Goal: Task Accomplishment & Management: Complete application form

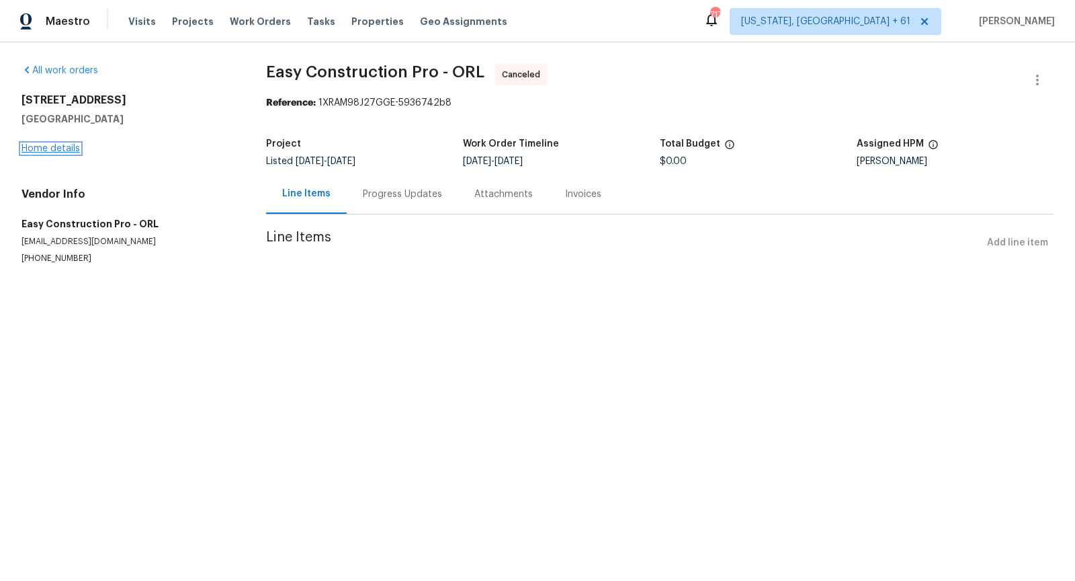
click at [56, 150] on link "Home details" at bounding box center [51, 148] width 58 height 9
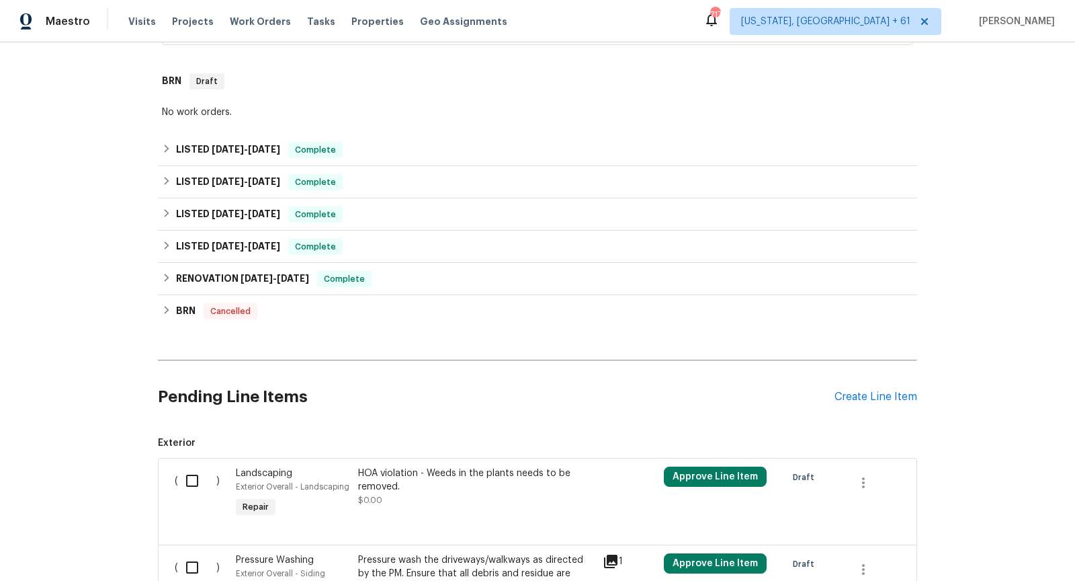
scroll to position [493, 0]
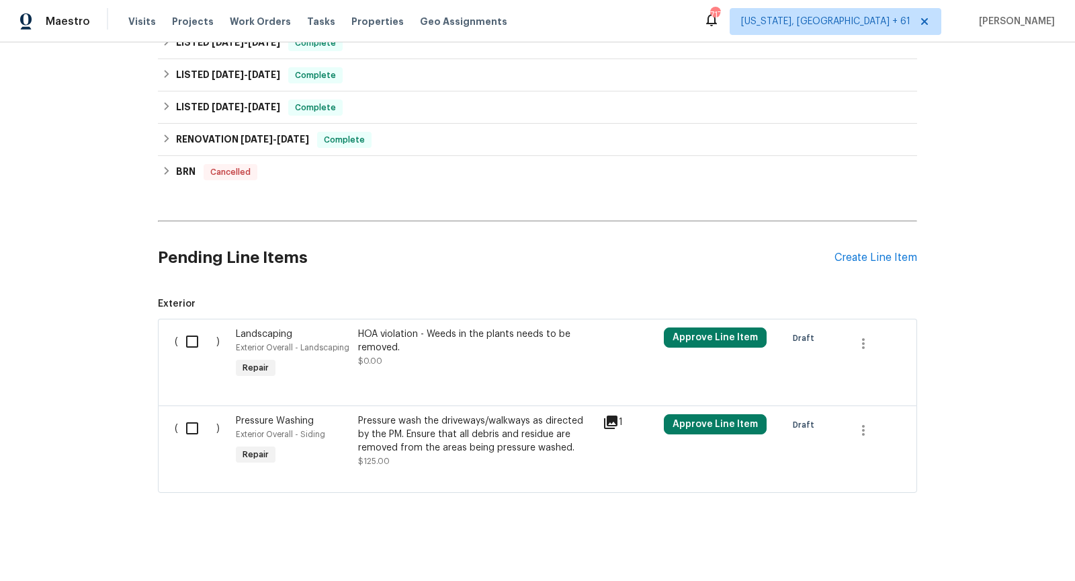
click at [188, 343] on input "checkbox" at bounding box center [197, 341] width 38 height 28
checkbox input "true"
click at [186, 423] on input "checkbox" at bounding box center [197, 428] width 38 height 28
checkbox input "true"
click at [987, 543] on span "Create Work Order" at bounding box center [998, 547] width 89 height 17
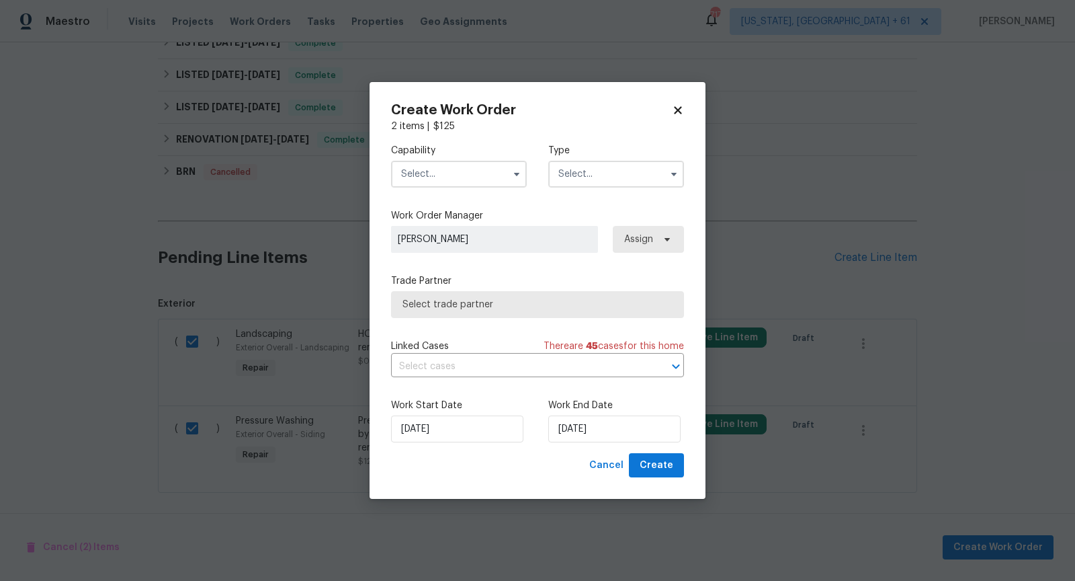
click at [486, 172] on input "text" at bounding box center [459, 174] width 136 height 27
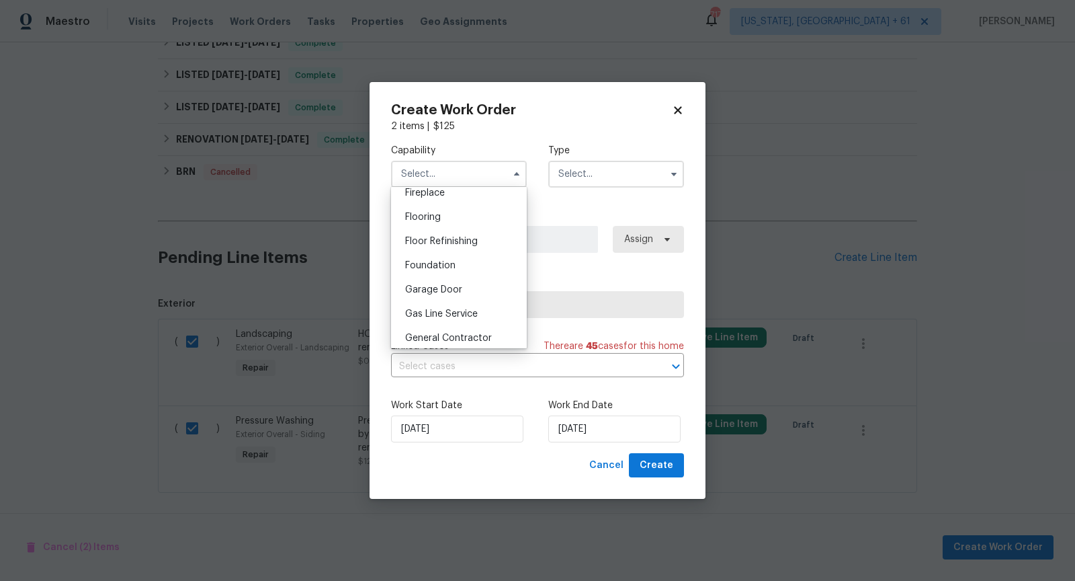
scroll to position [529, 0]
click at [460, 312] on span "General Contractor" at bounding box center [448, 315] width 87 height 9
type input "General Contractor"
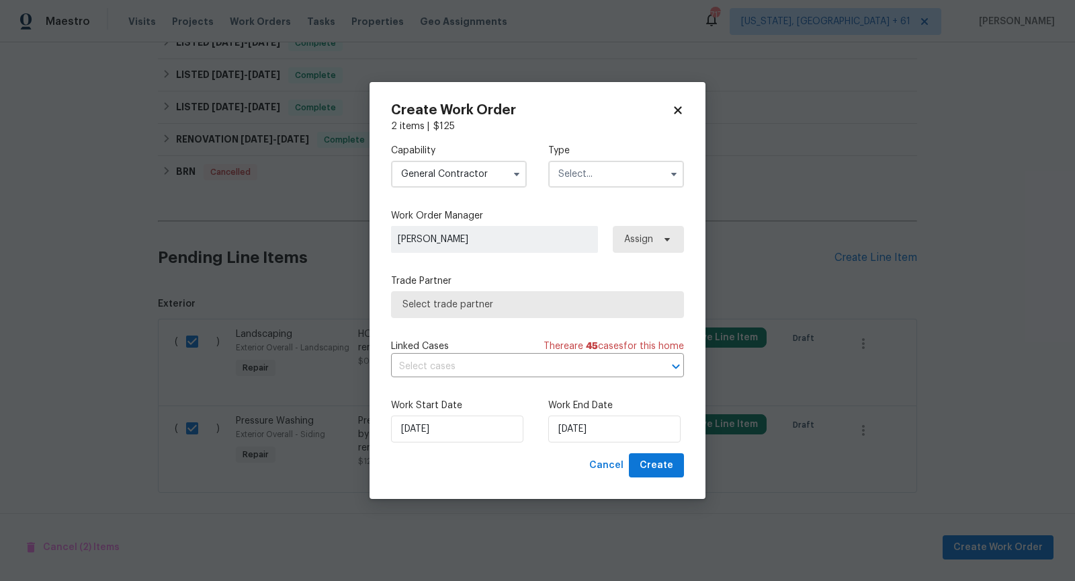
click at [649, 175] on input "text" at bounding box center [616, 174] width 136 height 27
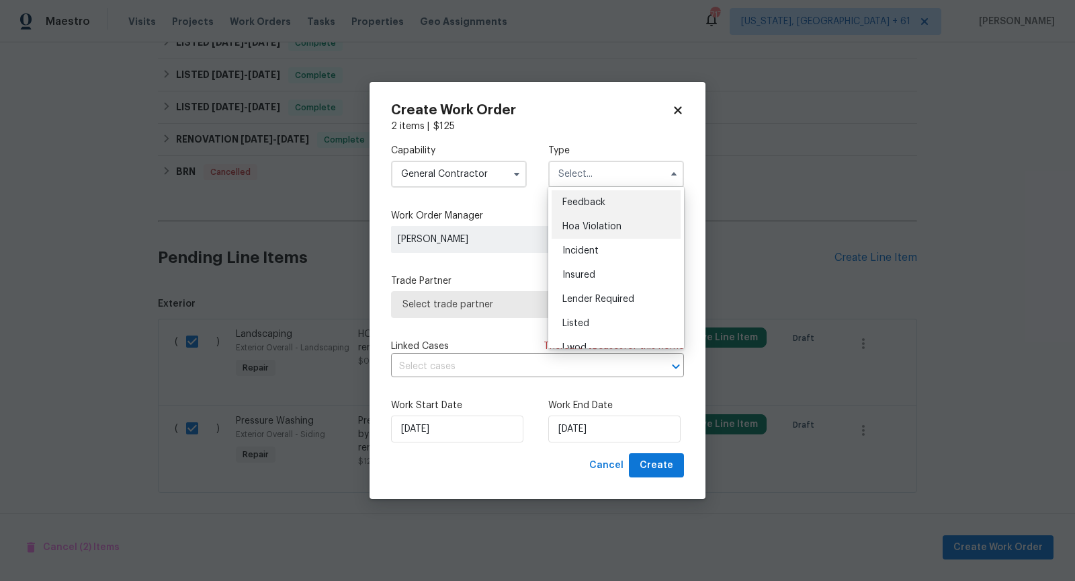
click at [601, 231] on span "Hoa Violation" at bounding box center [592, 226] width 59 height 9
type input "Hoa Violation"
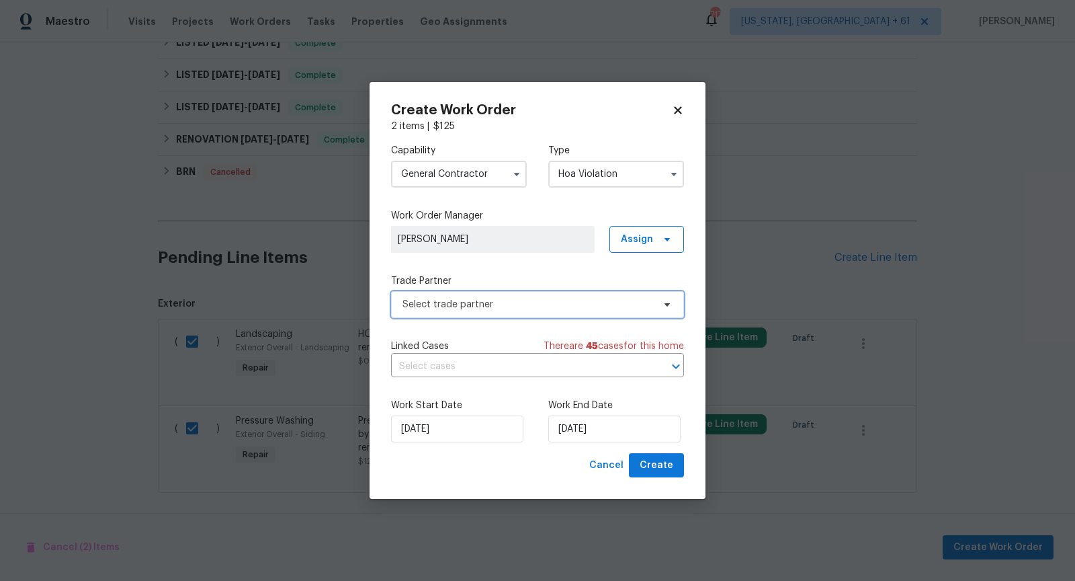
click at [555, 306] on span "Select trade partner" at bounding box center [528, 304] width 251 height 13
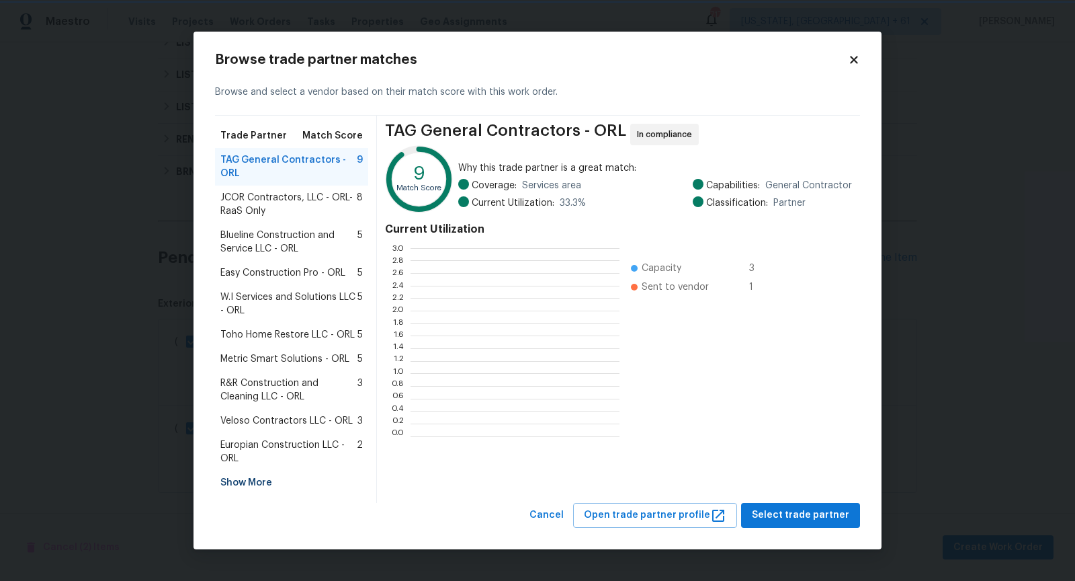
scroll to position [1, 1]
click at [249, 486] on div "Show More" at bounding box center [291, 483] width 153 height 24
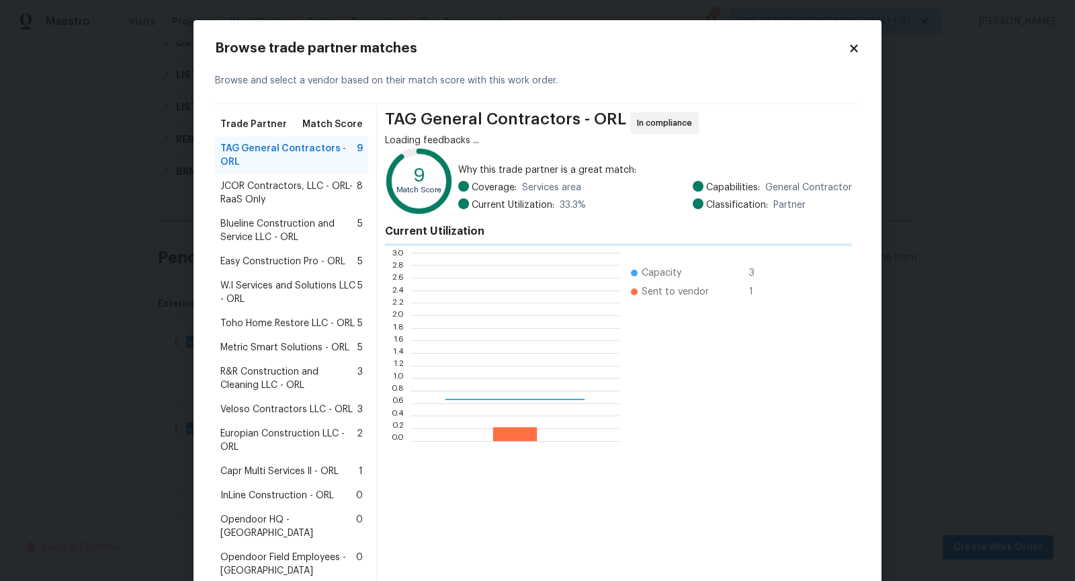
scroll to position [188, 209]
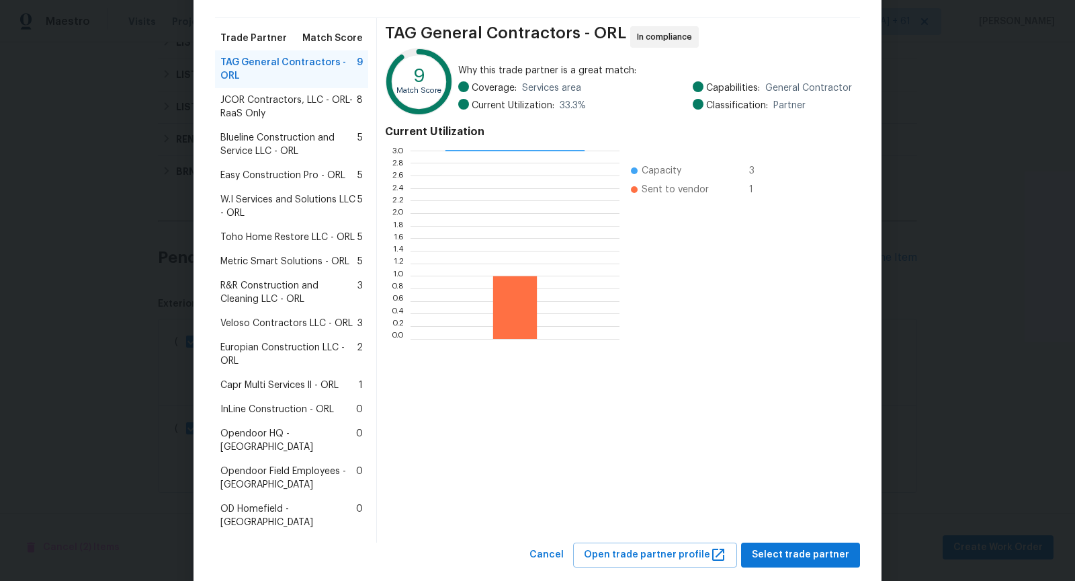
click at [259, 405] on span "InLine Construction - ORL" at bounding box center [277, 409] width 114 height 13
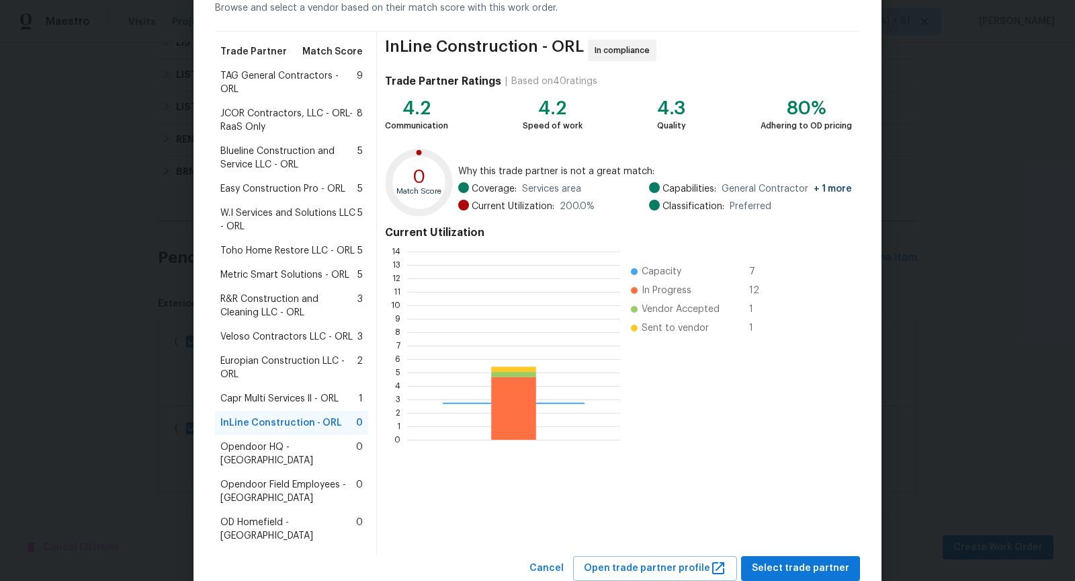
scroll to position [188, 212]
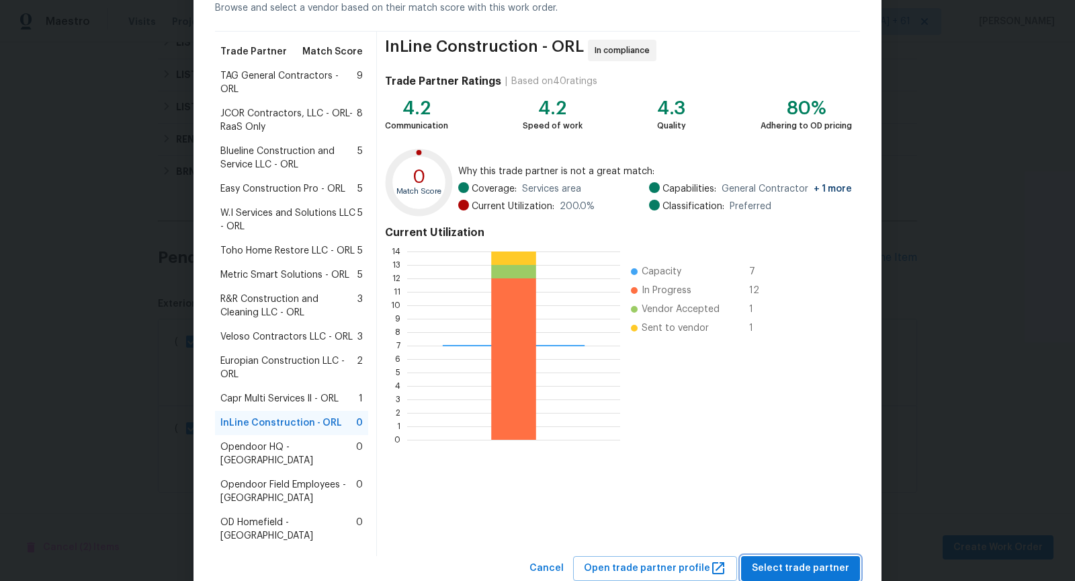
click at [805, 560] on span "Select trade partner" at bounding box center [800, 568] width 97 height 17
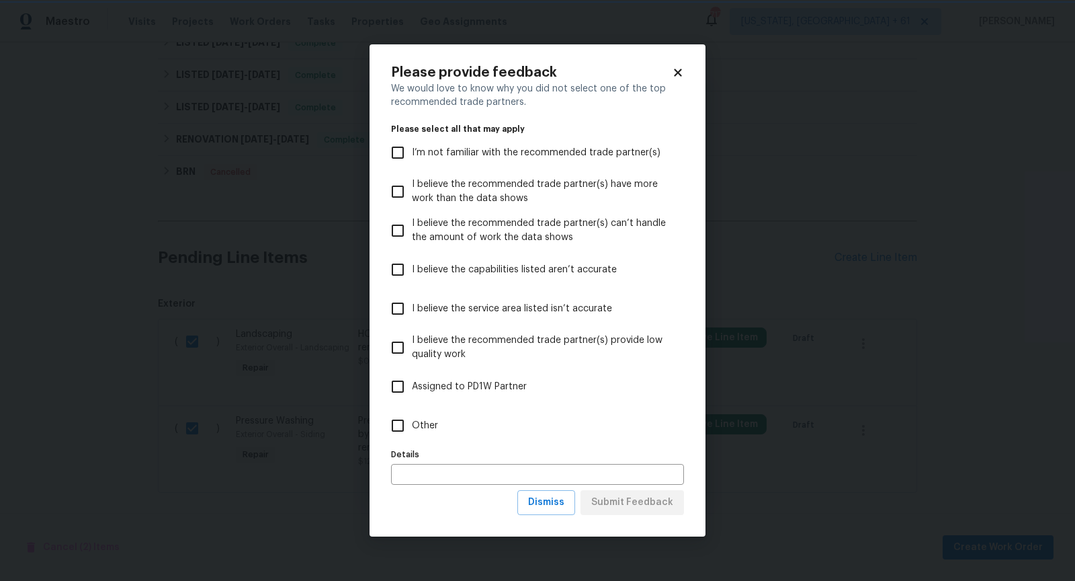
scroll to position [0, 0]
click at [395, 421] on input "Other" at bounding box center [398, 425] width 28 height 28
checkbox input "true"
click at [667, 501] on span "Submit Feedback" at bounding box center [633, 502] width 82 height 17
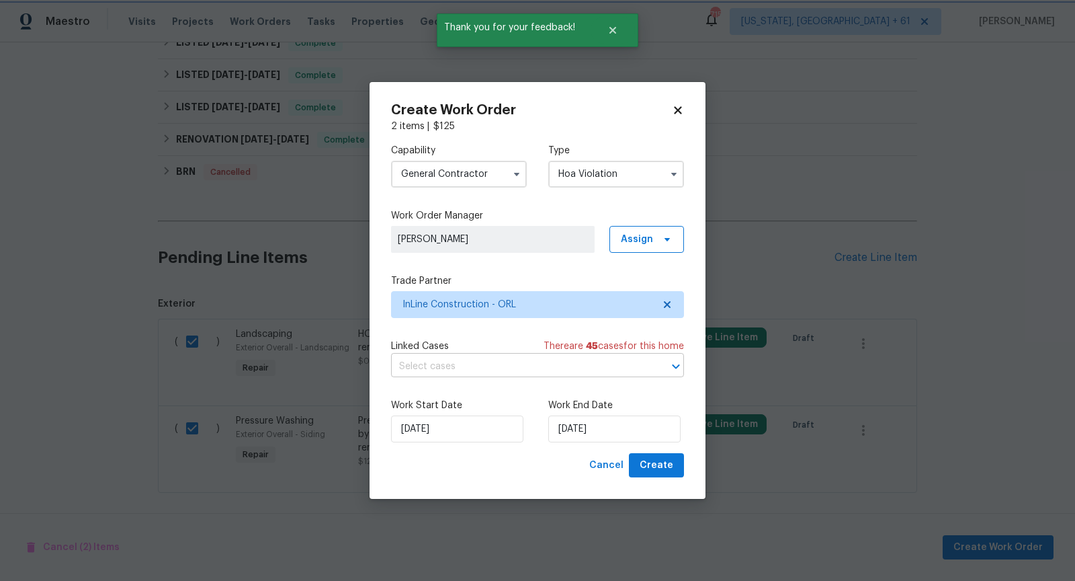
click at [664, 364] on div at bounding box center [666, 366] width 35 height 19
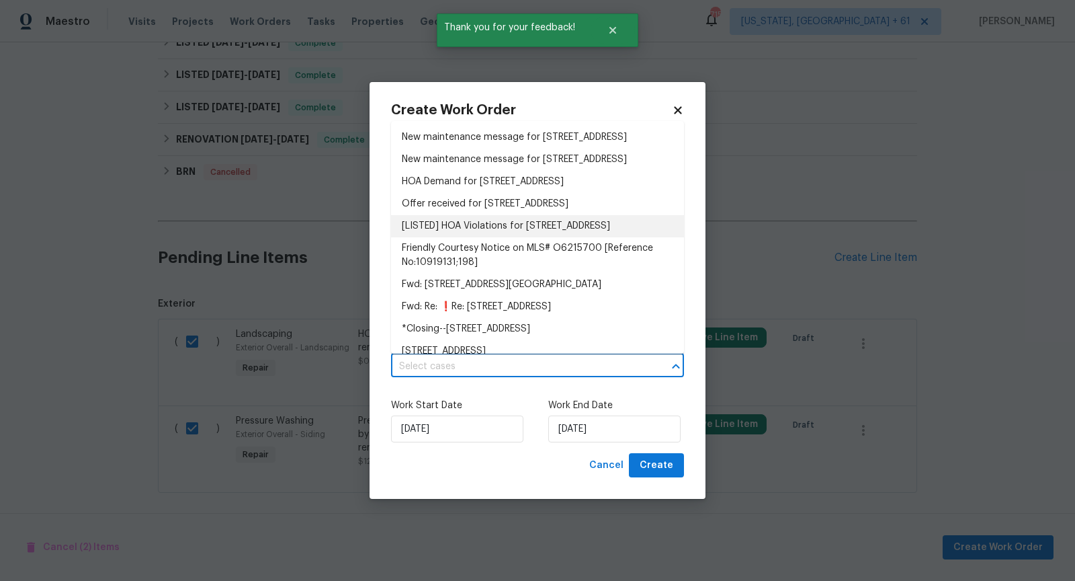
click at [528, 237] on li "[LISTED] HOA Violations for [STREET_ADDRESS]" at bounding box center [537, 226] width 293 height 22
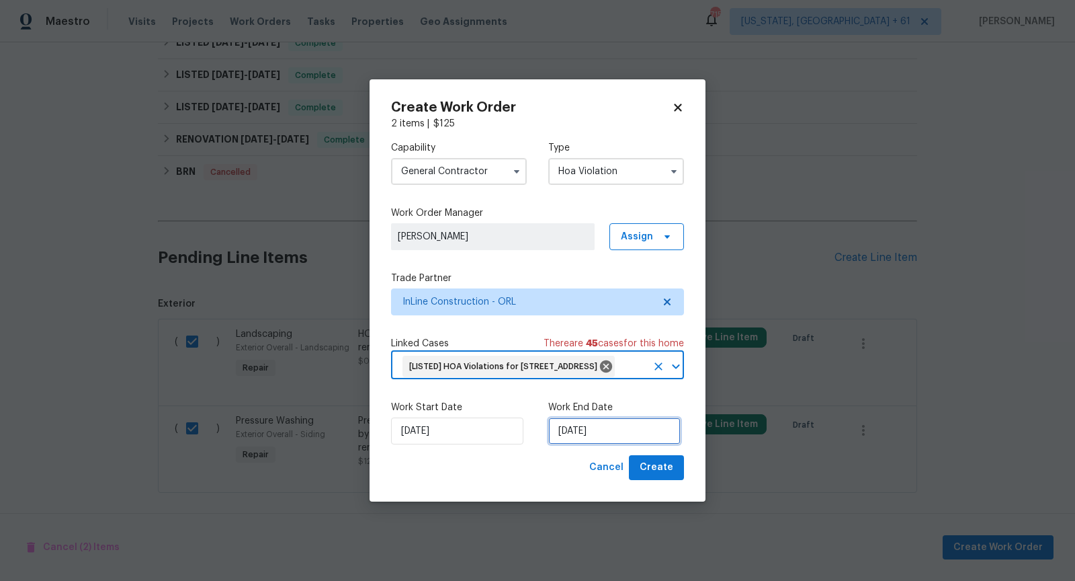
click at [585, 444] on input "[DATE]" at bounding box center [614, 430] width 132 height 27
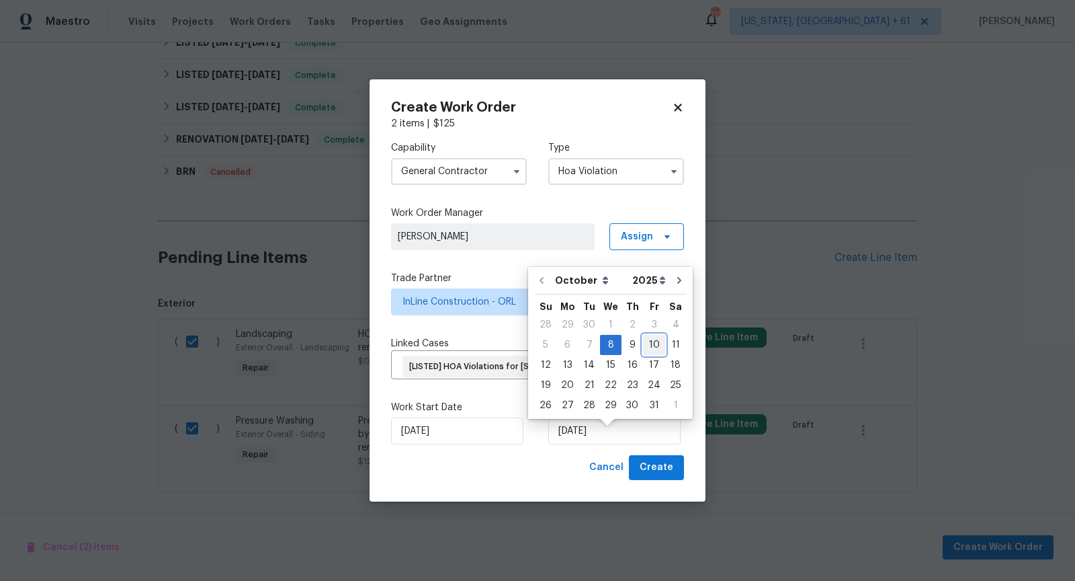
click at [652, 343] on div "10" at bounding box center [654, 344] width 22 height 19
type input "[DATE]"
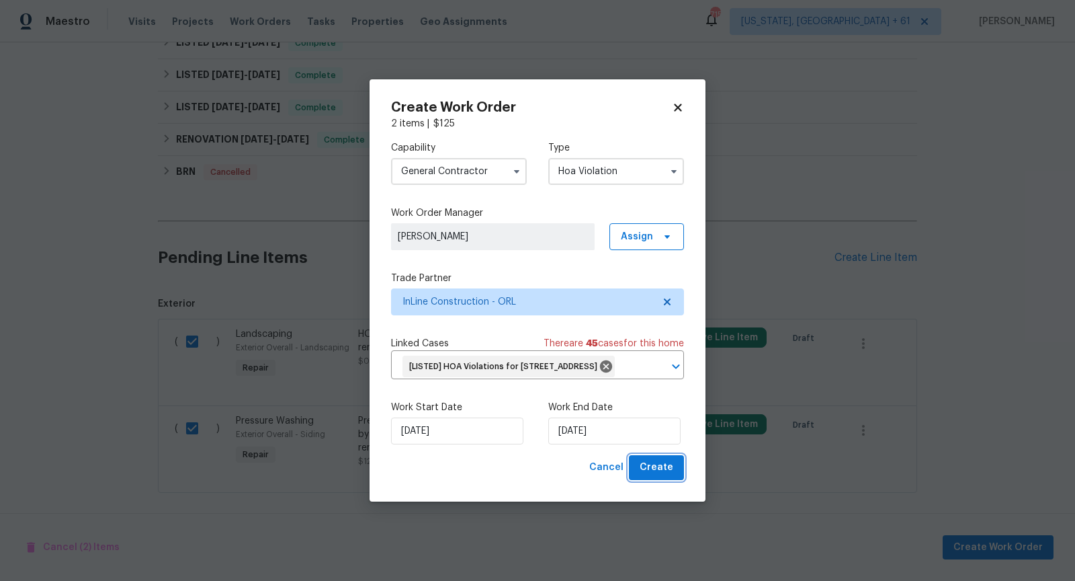
click at [653, 476] on span "Create" at bounding box center [657, 467] width 34 height 17
checkbox input "false"
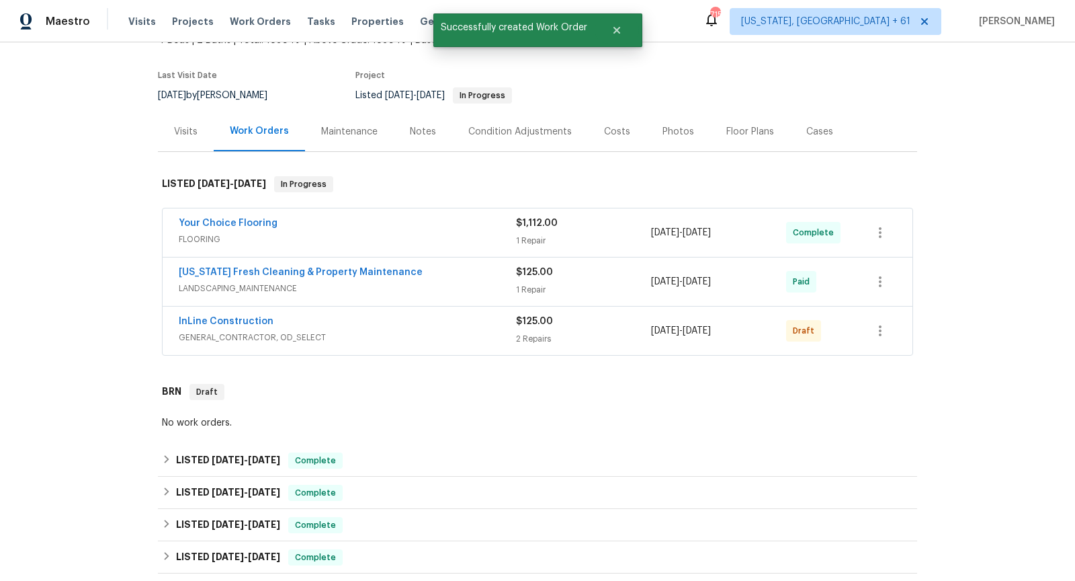
scroll to position [44, 0]
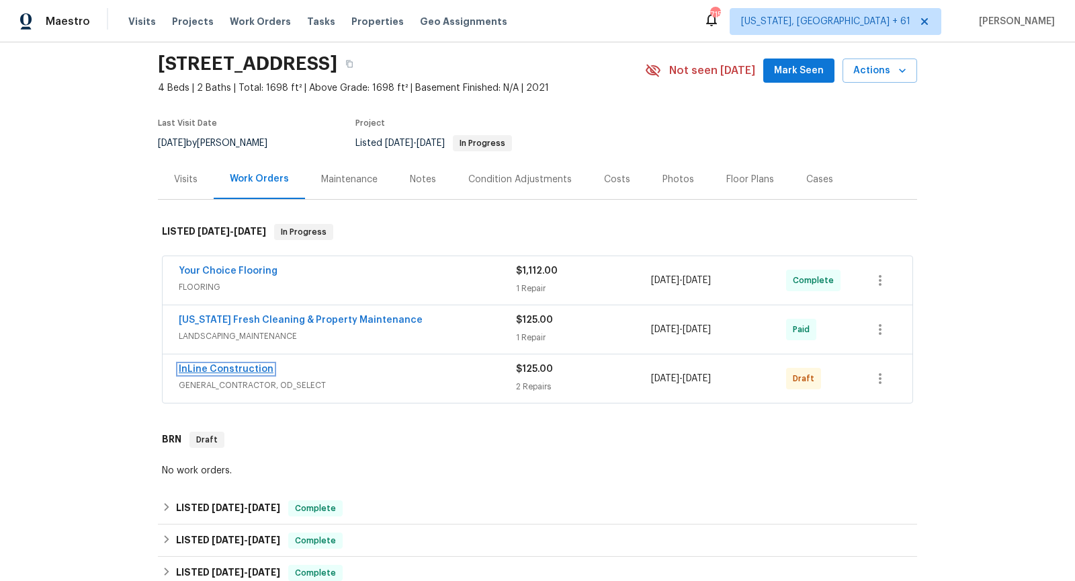
click at [251, 366] on link "InLine Construction" at bounding box center [226, 368] width 95 height 9
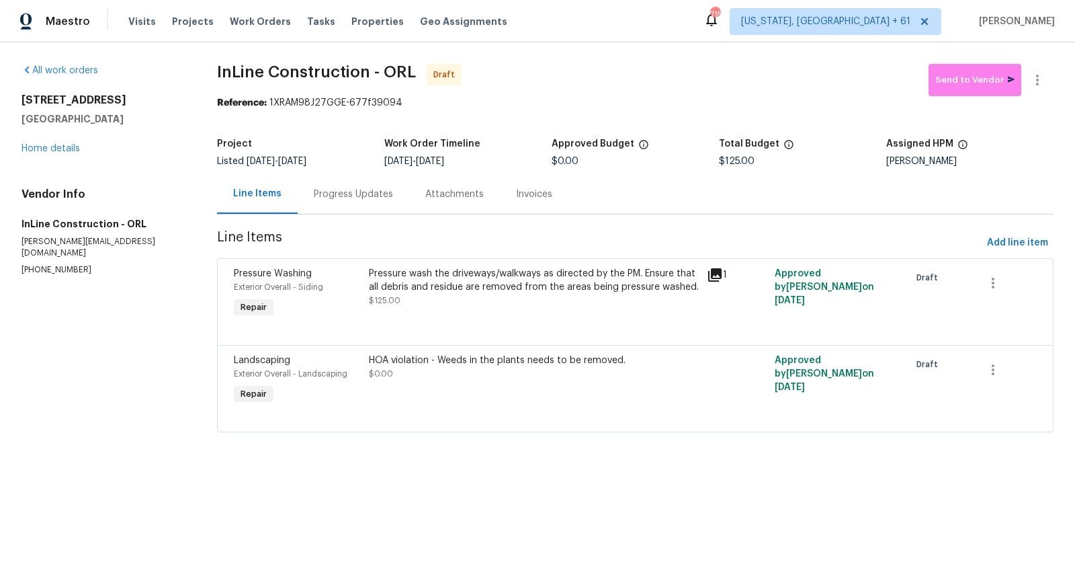
click at [362, 196] on div "Progress Updates" at bounding box center [353, 194] width 79 height 13
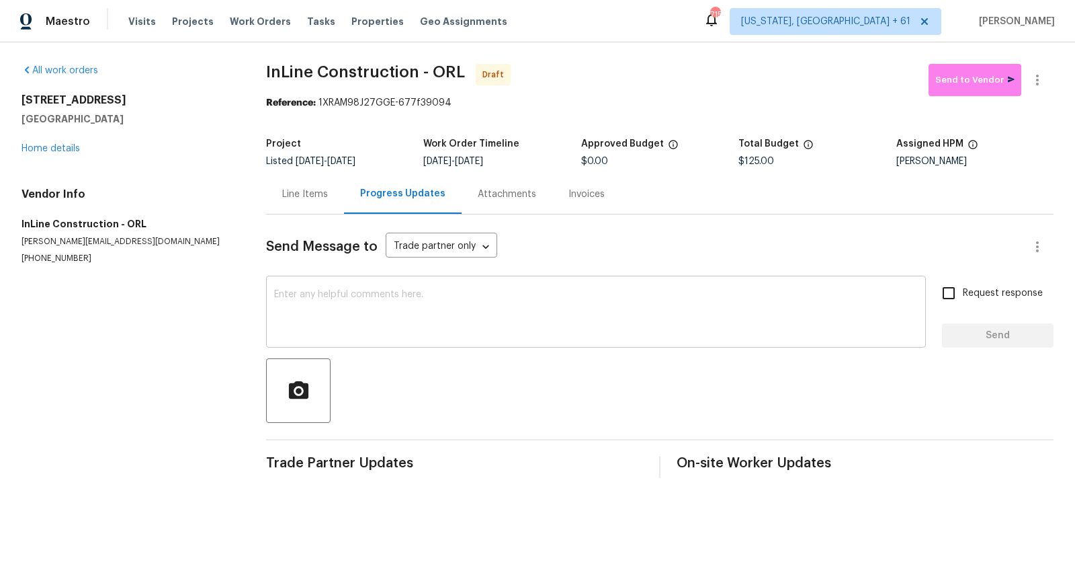
click at [345, 307] on textarea at bounding box center [596, 313] width 644 height 47
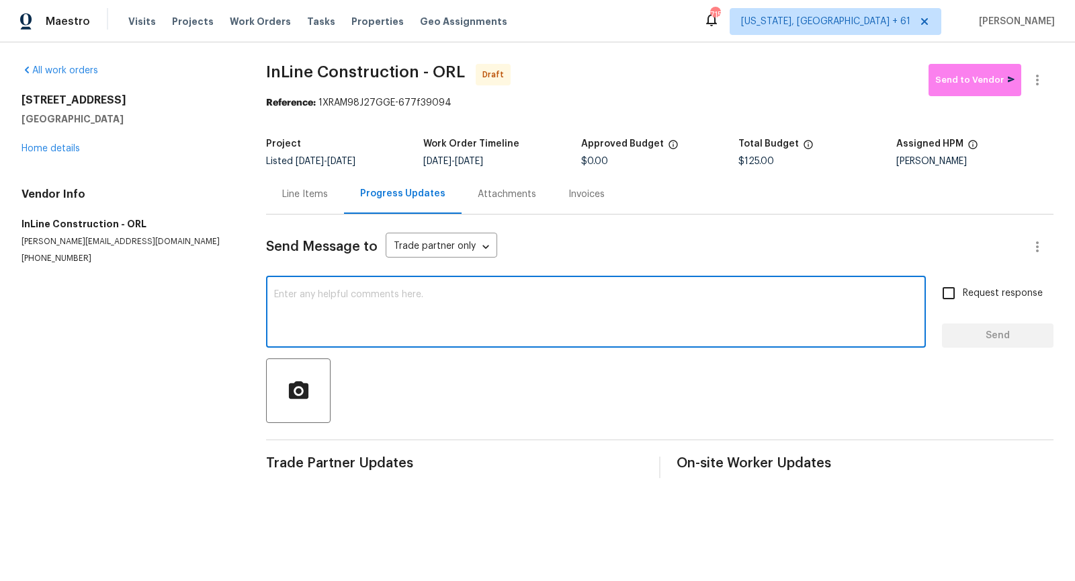
paste textarea "Hi, I'm [PERSON_NAME] from Opendoor. Just wanted to check if you received the w…"
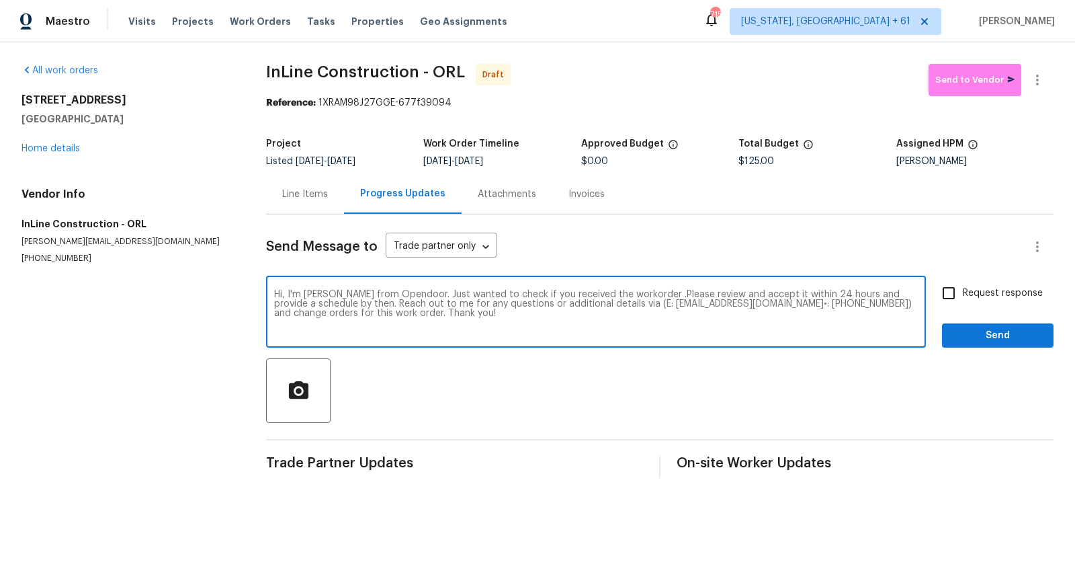
type textarea "Hi, I'm [PERSON_NAME] from Opendoor. Just wanted to check if you received the w…"
click at [948, 291] on input "Request response" at bounding box center [949, 293] width 28 height 28
checkbox input "true"
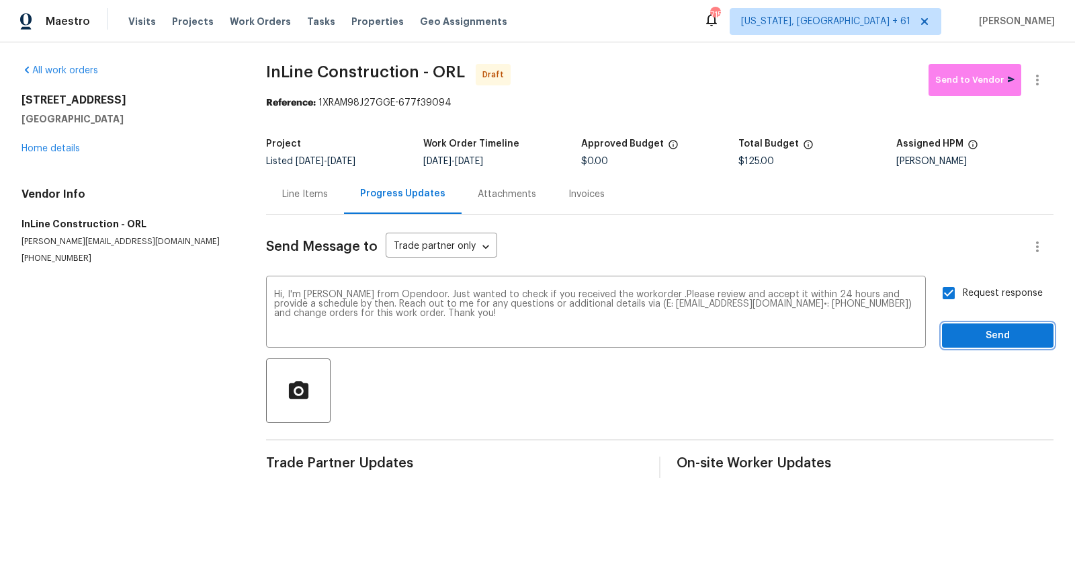
click at [982, 340] on span "Send" at bounding box center [998, 335] width 90 height 17
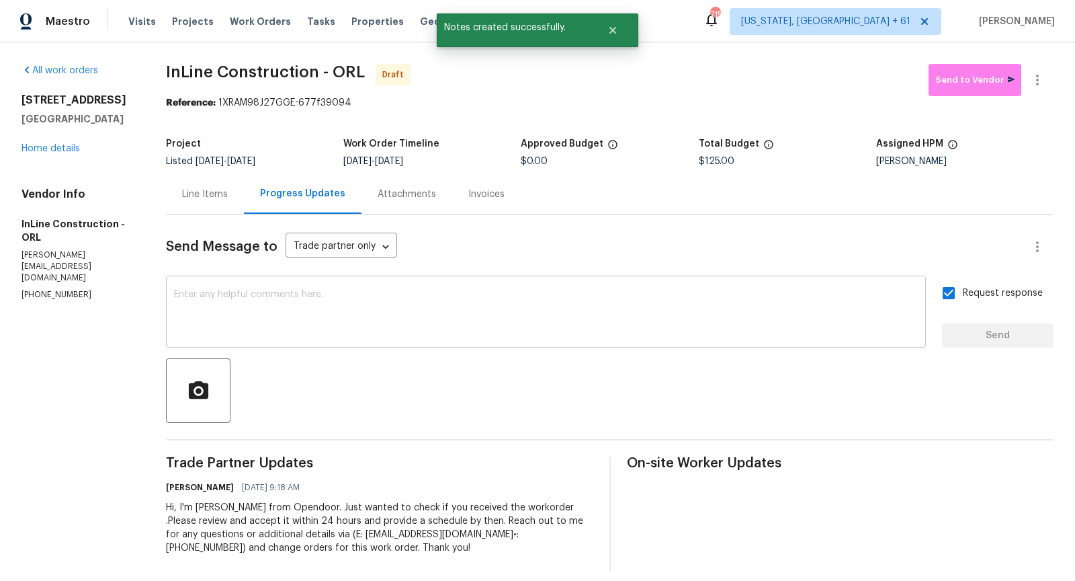
click at [255, 319] on textarea at bounding box center [546, 313] width 744 height 47
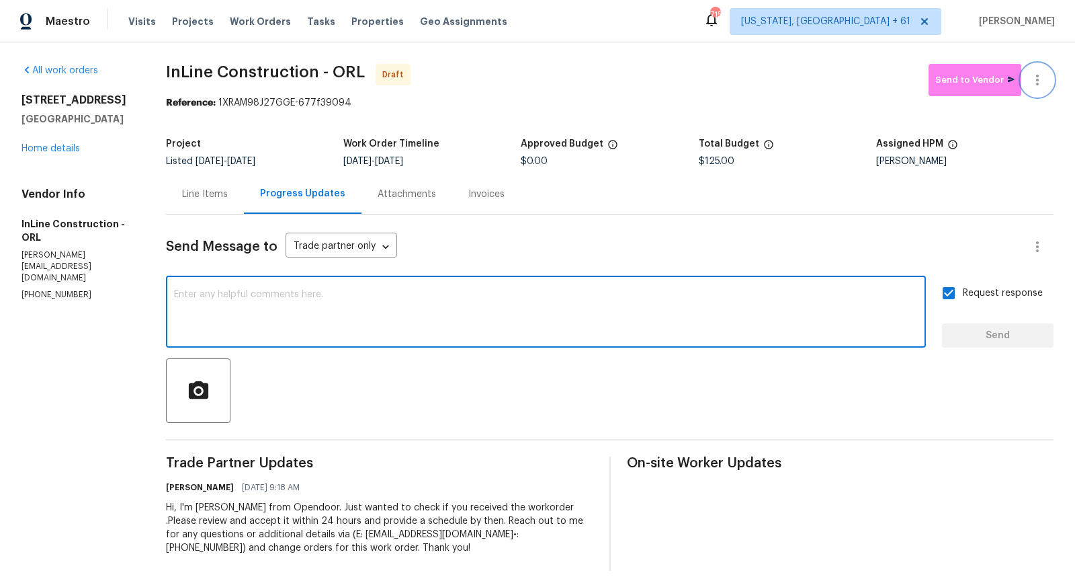
click at [1044, 81] on icon "button" at bounding box center [1038, 80] width 16 height 16
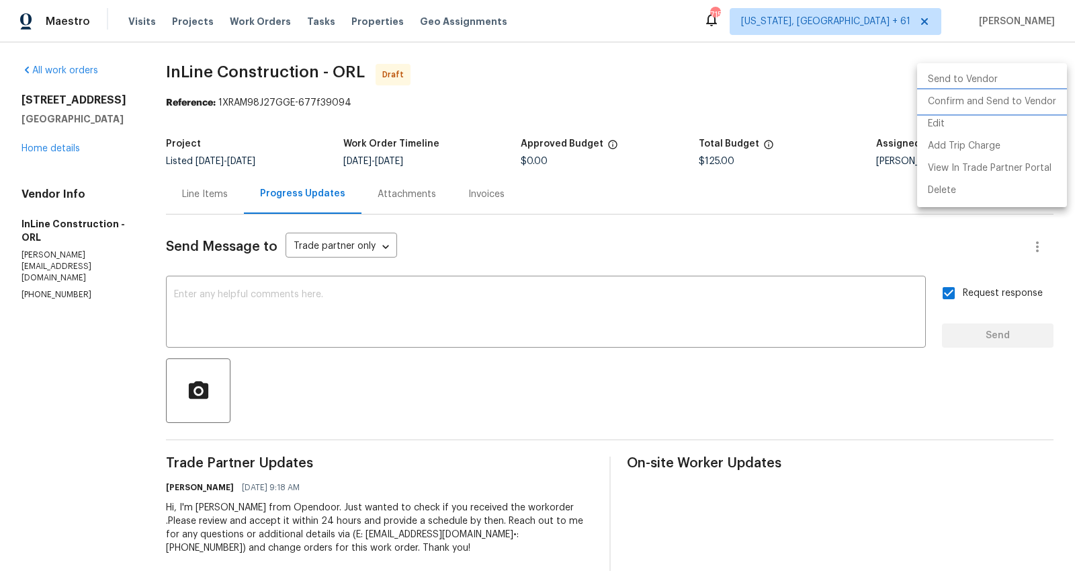
click at [967, 100] on li "Confirm and Send to Vendor" at bounding box center [993, 102] width 150 height 22
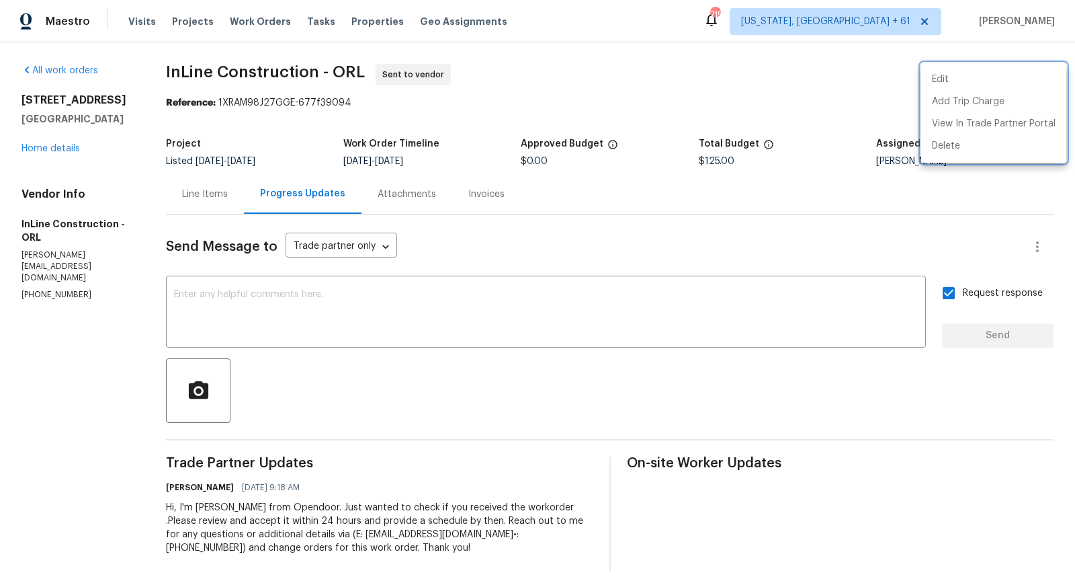
click at [304, 329] on div at bounding box center [537, 290] width 1075 height 581
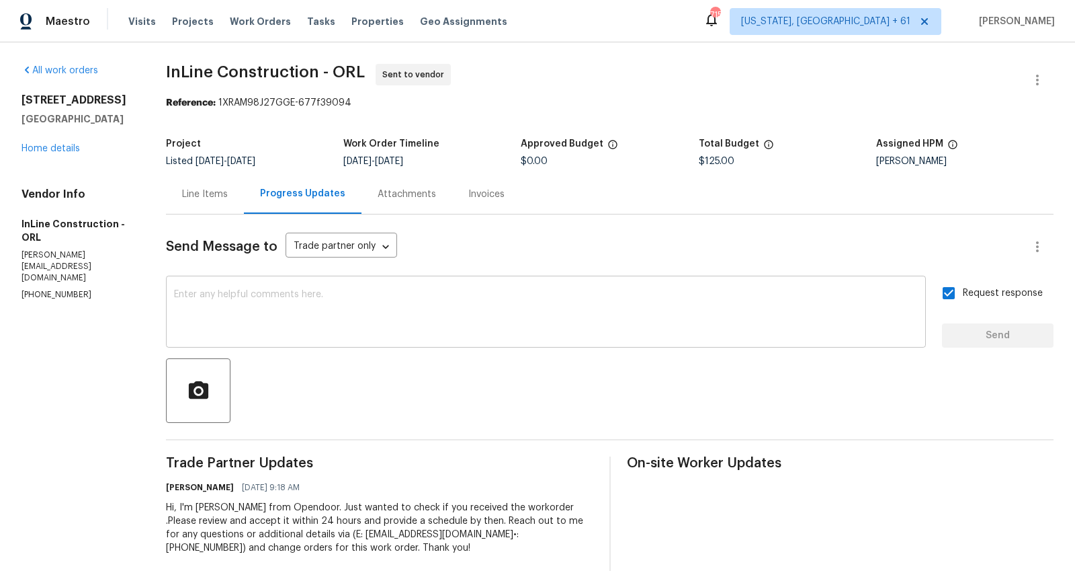
click at [280, 327] on textarea at bounding box center [546, 313] width 744 height 47
click at [61, 148] on link "Home details" at bounding box center [51, 148] width 58 height 9
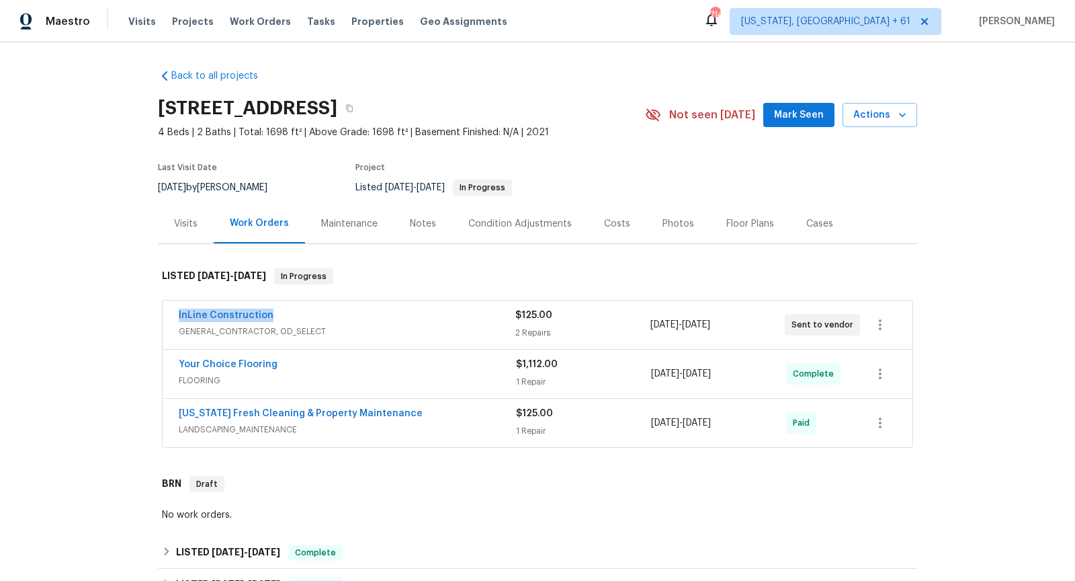
drag, startPoint x: 280, startPoint y: 316, endPoint x: 177, endPoint y: 316, distance: 102.8
click at [177, 316] on div "InLine Construction GENERAL_CONTRACTOR, OD_SELECT $125.00 2 Repairs [DATE] - [D…" at bounding box center [538, 324] width 750 height 48
copy link "InLine Construction"
